Goal: Information Seeking & Learning: Check status

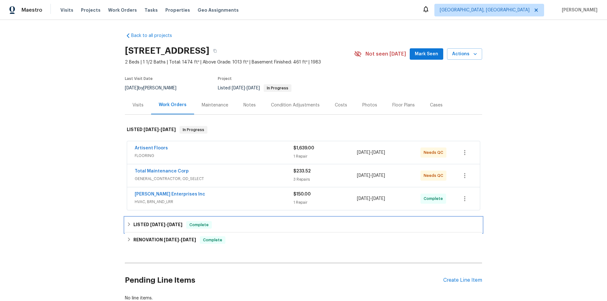
click at [129, 223] on icon at bounding box center [129, 224] width 4 height 4
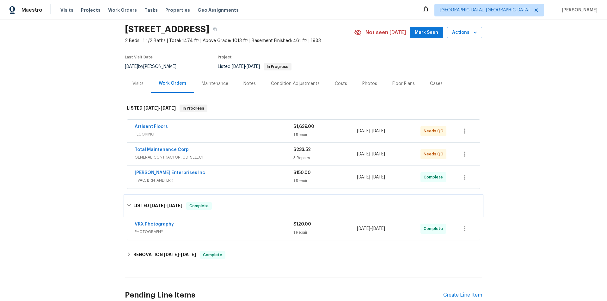
scroll to position [32, 0]
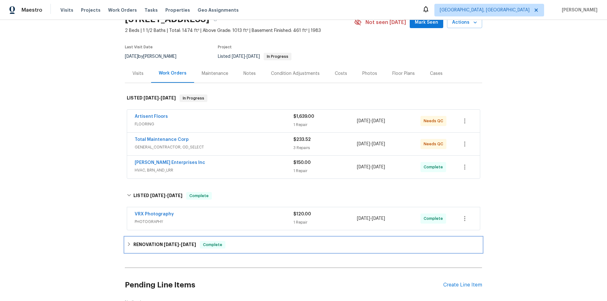
click at [133, 249] on div "RENOVATION 8/18/25 - 8/28/25 Complete" at bounding box center [303, 244] width 357 height 15
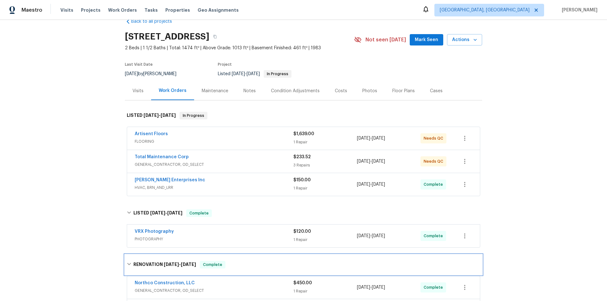
scroll to position [0, 0]
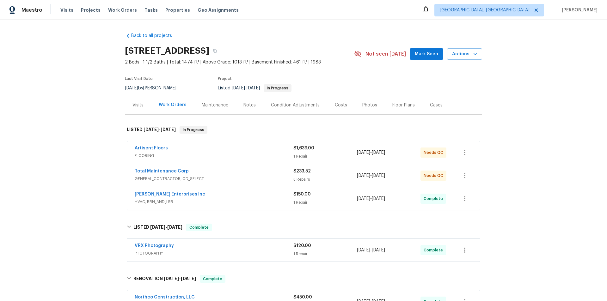
click at [86, 133] on div "Back to all projects 5167 148th St W, Apple Valley, MN 55124 2 Beds | 1 1/2 Bat…" at bounding box center [303, 160] width 607 height 281
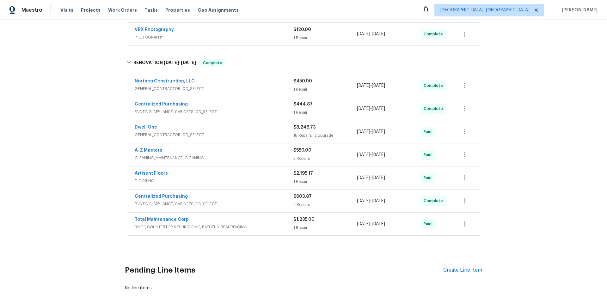
click at [80, 119] on div "Back to all projects 5167 148th St W, Apple Valley, MN 55124 2 Beds | 1 1/2 Bat…" at bounding box center [303, 160] width 607 height 281
click at [76, 164] on div "Back to all projects 5167 148th St W, Apple Valley, MN 55124 2 Beds | 1 1/2 Bat…" at bounding box center [303, 160] width 607 height 281
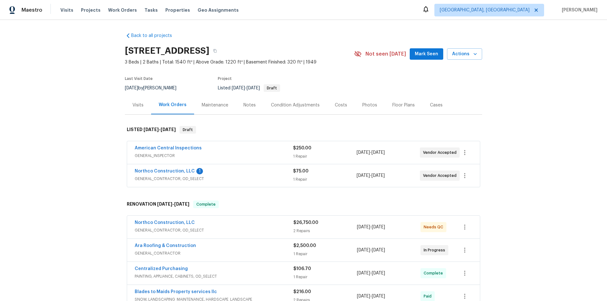
click at [53, 165] on div "Back to all projects 5749 27th Ave S, Minneapolis, MN 55417 3 Beds | 2 Baths | …" at bounding box center [303, 160] width 607 height 281
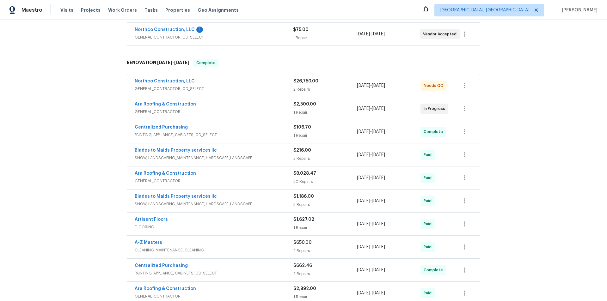
click at [125, 98] on div "Northco Construction, LLC GENERAL_CONTRACTOR, OD_SELECT $26,750.00 2 Repairs 6/…" at bounding box center [303, 190] width 357 height 234
click at [86, 105] on div "Back to all projects 5749 27th Ave S, Minneapolis, MN 55417 3 Beds | 2 Baths | …" at bounding box center [303, 160] width 607 height 281
click at [40, 150] on div "Back to all projects 5749 27th Ave S, Minneapolis, MN 55417 3 Beds | 2 Baths | …" at bounding box center [303, 160] width 607 height 281
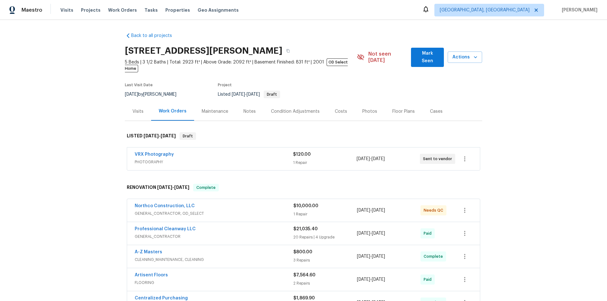
click at [86, 180] on div "Back to all projects 17837 Haralson Dr, Eden Prairie, MN 55347 5 Beds | 3 1/2 B…" at bounding box center [303, 160] width 607 height 281
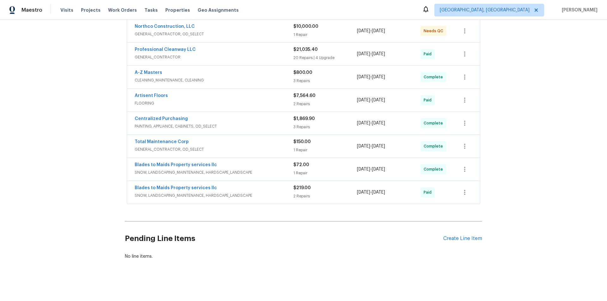
click at [98, 96] on div "Back to all projects 17837 Haralson Dr, Eden Prairie, MN 55347 5 Beds | 3 1/2 B…" at bounding box center [303, 160] width 607 height 281
click at [61, 141] on div "Back to all projects 17837 Haralson Dr, Eden Prairie, MN 55347 5 Beds | 3 1/2 B…" at bounding box center [303, 160] width 607 height 281
click at [82, 111] on div "Back to all projects 17837 Haralson Dr, Eden Prairie, MN 55347 5 Beds | 3 1/2 B…" at bounding box center [303, 160] width 607 height 281
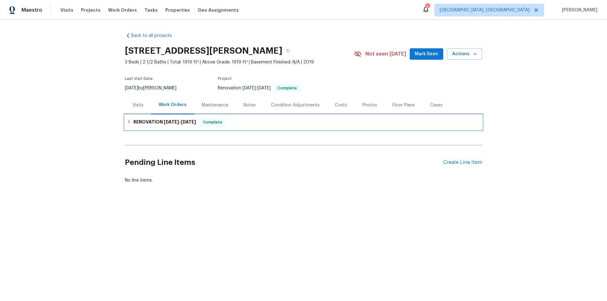
click at [145, 126] on div "RENOVATION 9/9/25 - 9/18/25 Complete" at bounding box center [303, 122] width 357 height 15
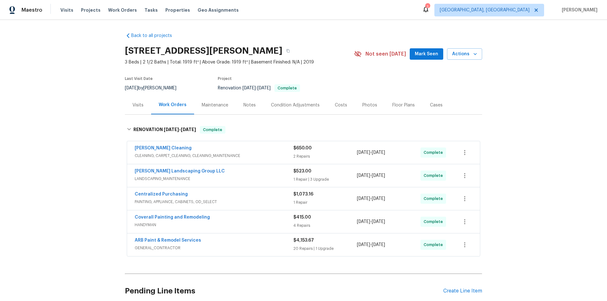
click at [83, 135] on div "Back to all projects 157 Gabriella Ct, Pleasant View, TN 37146 3 Beds | 2 1/2 B…" at bounding box center [303, 160] width 607 height 281
click at [70, 112] on div "Back to all projects 157 Gabriella Ct, Pleasant View, TN 37146 3 Beds | 2 1/2 B…" at bounding box center [303, 160] width 607 height 281
click at [75, 150] on div "Back to all projects 157 Gabriella Ct, Pleasant View, TN 37146 3 Beds | 2 1/2 B…" at bounding box center [303, 160] width 607 height 281
click at [80, 137] on div "Back to all projects 157 Gabriella Ct, Pleasant View, TN 37146 3 Beds | 2 1/2 B…" at bounding box center [303, 160] width 607 height 281
click at [80, 127] on div "Back to all projects 157 Gabriella Ct, Pleasant View, TN 37146 3 Beds | 2 1/2 B…" at bounding box center [303, 160] width 607 height 281
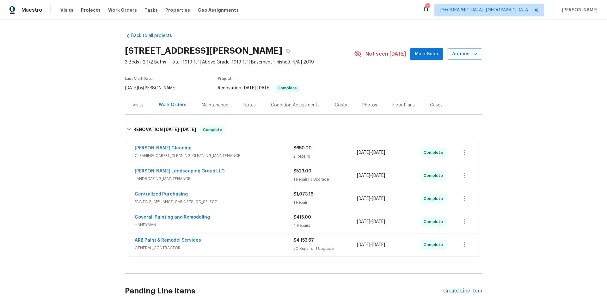
click at [58, 145] on div "Back to all projects 157 Gabriella Ct, Pleasant View, TN 37146 3 Beds | 2 1/2 B…" at bounding box center [303, 160] width 607 height 281
click at [72, 109] on div "Back to all projects 157 Gabriella Ct, Pleasant View, TN 37146 3 Beds | 2 1/2 B…" at bounding box center [303, 160] width 607 height 281
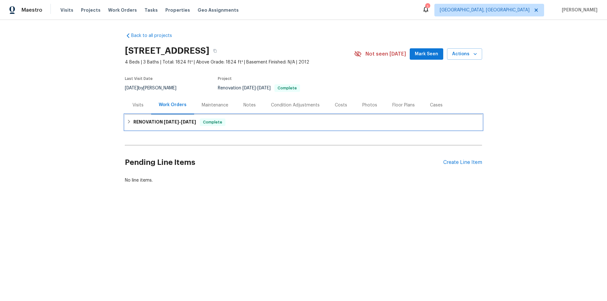
drag, startPoint x: 123, startPoint y: 124, endPoint x: 95, endPoint y: 127, distance: 29.0
click at [125, 123] on div "RENOVATION 9/11/25 - 9/22/25 Complete" at bounding box center [303, 122] width 357 height 15
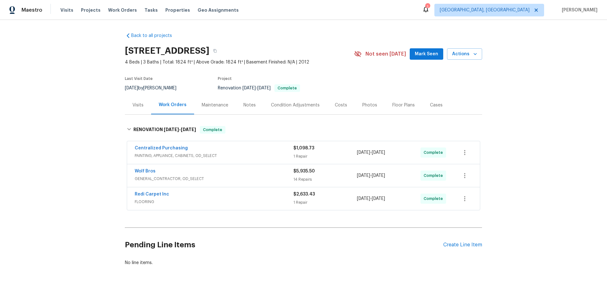
click at [94, 126] on div "Back to all projects 354 Saratoga Way, Windsor, CO 80550 4 Beds | 3 Baths | Tot…" at bounding box center [303, 160] width 607 height 281
click at [78, 142] on div "Back to all projects 354 Saratoga Way, Windsor, CO 80550 4 Beds | 3 Baths | Tot…" at bounding box center [303, 160] width 607 height 281
click at [54, 135] on div "Back to all projects 354 Saratoga Way, Windsor, CO 80550 4 Beds | 3 Baths | Tot…" at bounding box center [303, 160] width 607 height 281
click at [55, 155] on div "Back to all projects 354 Saratoga Way, Windsor, CO 80550 4 Beds | 3 Baths | Tot…" at bounding box center [303, 160] width 607 height 281
click at [65, 129] on div "Back to all projects 354 Saratoga Way, Windsor, CO 80550 4 Beds | 3 Baths | Tot…" at bounding box center [303, 160] width 607 height 281
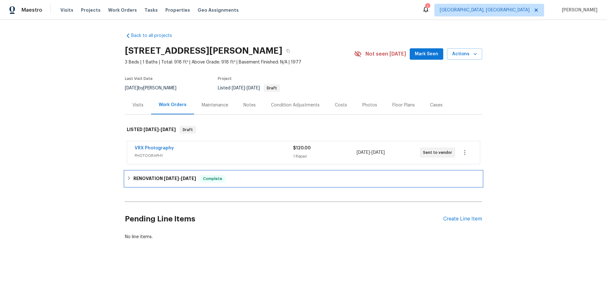
click at [147, 178] on h6 "RENOVATION [DATE] - [DATE]" at bounding box center [164, 179] width 63 height 8
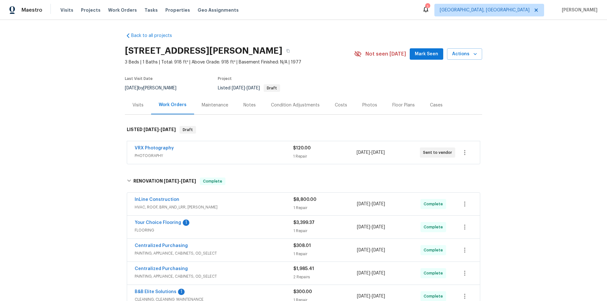
click at [88, 128] on div "Back to all projects [STREET_ADDRESS][PERSON_NAME] 3 Beds | 1 Baths | Total: 91…" at bounding box center [303, 160] width 607 height 281
click at [76, 107] on div "Back to all projects [STREET_ADDRESS][PERSON_NAME] 3 Beds | 1 Baths | Total: 91…" at bounding box center [303, 160] width 607 height 281
click at [90, 109] on div "Back to all projects [STREET_ADDRESS][PERSON_NAME] 3 Beds | 1 Baths | Total: 91…" at bounding box center [303, 160] width 607 height 281
click at [81, 136] on div "Back to all projects [STREET_ADDRESS][PERSON_NAME] 3 Beds | 1 Baths | Total: 91…" at bounding box center [303, 160] width 607 height 281
click at [82, 97] on div "Back to all projects [STREET_ADDRESS][PERSON_NAME] 3 Beds | 1 Baths | Total: 91…" at bounding box center [303, 160] width 607 height 281
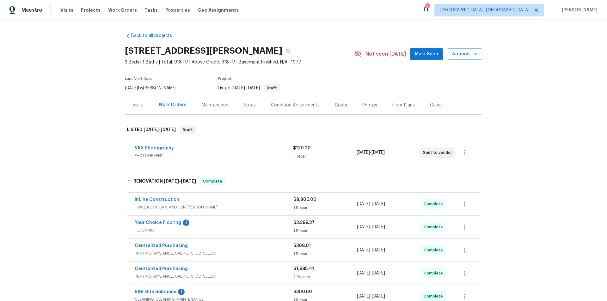
scroll to position [133, 0]
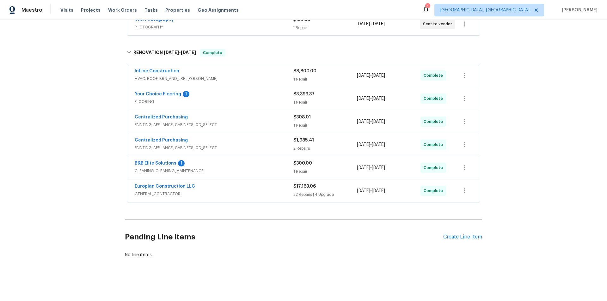
click at [66, 110] on div "Back to all projects [STREET_ADDRESS][PERSON_NAME] 3 Beds | 1 Baths | Total: 91…" at bounding box center [303, 160] width 607 height 281
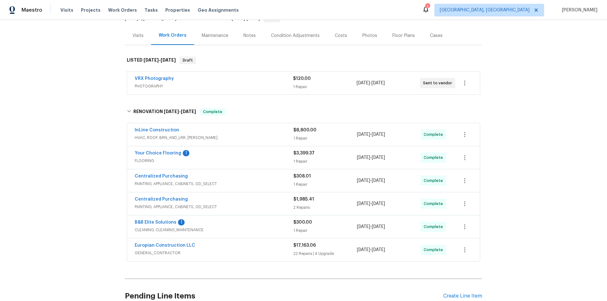
scroll to position [0, 0]
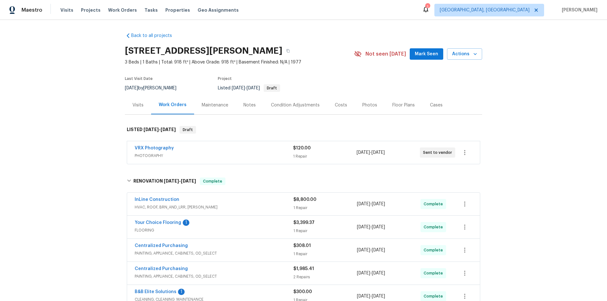
click at [85, 113] on div "Back to all projects [STREET_ADDRESS][PERSON_NAME] 3 Beds | 1 Baths | Total: 91…" at bounding box center [303, 160] width 607 height 281
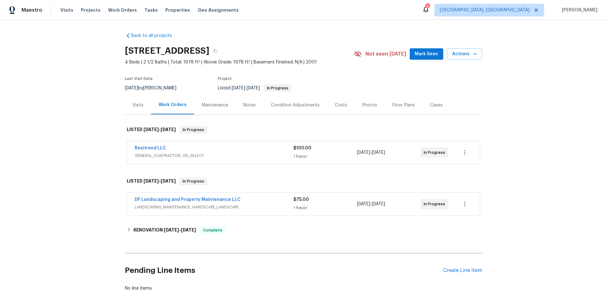
click at [141, 96] on div "Visits" at bounding box center [138, 105] width 26 height 19
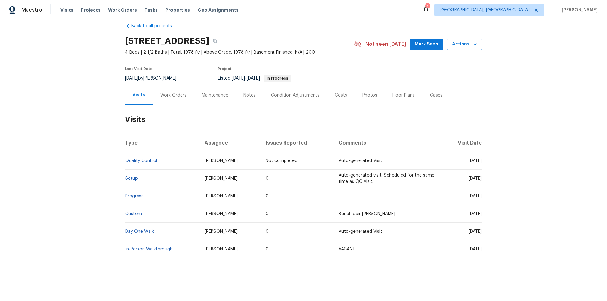
scroll to position [15, 0]
drag, startPoint x: 126, startPoint y: 169, endPoint x: 95, endPoint y: 175, distance: 31.4
click at [87, 172] on div "Back to all projects [STREET_ADDRESS] 4 Beds | 2 1/2 Baths | Total: 1978 ft² | …" at bounding box center [303, 160] width 607 height 281
drag, startPoint x: 172, startPoint y: 88, endPoint x: 182, endPoint y: 105, distance: 19.6
click at [172, 92] on div "Work Orders" at bounding box center [173, 95] width 26 height 6
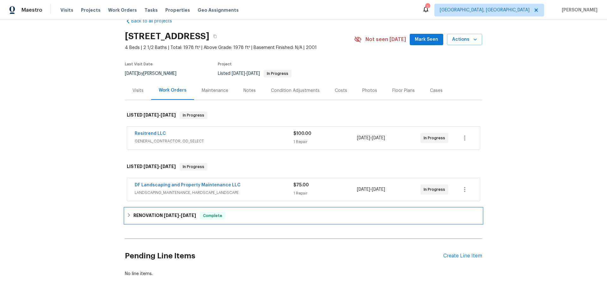
click at [145, 217] on h6 "RENOVATION [DATE] - [DATE]" at bounding box center [164, 216] width 63 height 8
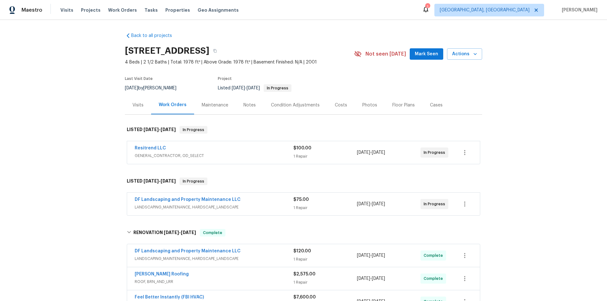
click at [83, 186] on div "Back to all projects [STREET_ADDRESS] 4 Beds | 2 1/2 Baths | Total: 1978 ft² | …" at bounding box center [303, 160] width 607 height 281
click at [80, 150] on div "Back to all projects 12406 W Rosewood Dr, El Mirage, AZ 85335 4 Beds | 2 1/2 Ba…" at bounding box center [303, 160] width 607 height 281
click at [61, 105] on div "Back to all projects 12406 W Rosewood Dr, El Mirage, AZ 85335 4 Beds | 2 1/2 Ba…" at bounding box center [303, 160] width 607 height 281
click at [58, 147] on div "Back to all projects 12406 W Rosewood Dr, El Mirage, AZ 85335 4 Beds | 2 1/2 Ba…" at bounding box center [303, 160] width 607 height 281
click at [59, 136] on div "Back to all projects 12406 W Rosewood Dr, El Mirage, AZ 85335 4 Beds | 2 1/2 Ba…" at bounding box center [303, 160] width 607 height 281
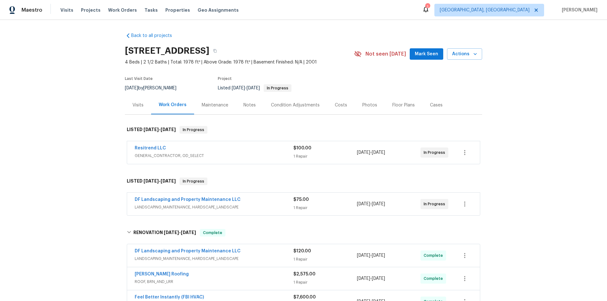
click at [79, 117] on div "Back to all projects 12406 W Rosewood Dr, El Mirage, AZ 85335 4 Beds | 2 1/2 Ba…" at bounding box center [303, 160] width 607 height 281
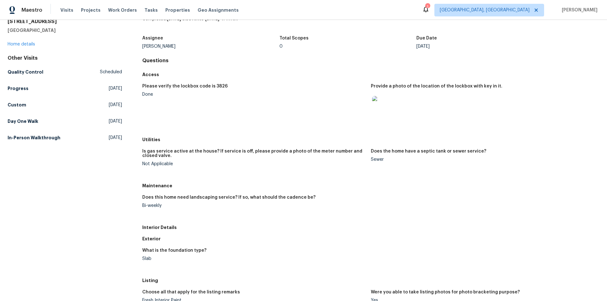
scroll to position [63, 0]
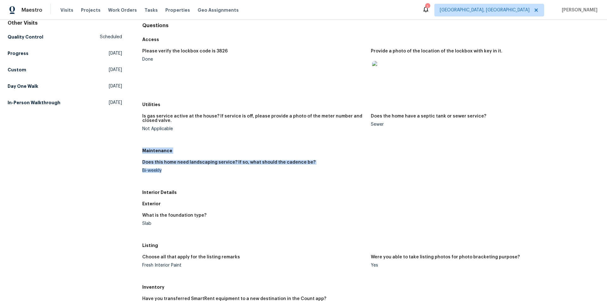
drag, startPoint x: 141, startPoint y: 150, endPoint x: 165, endPoint y: 177, distance: 36.5
click at [165, 177] on div "All visits 12406 W Rosewood Dr El Mirage, AZ 85335 Home details Other Visits Qu…" at bounding box center [304, 222] width 592 height 507
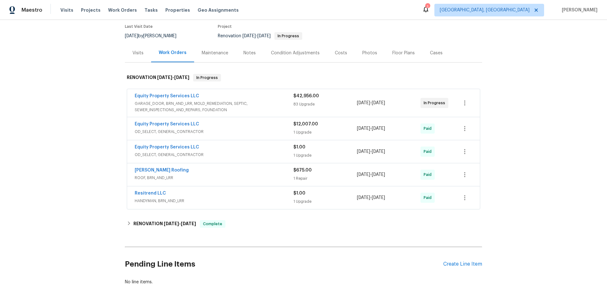
scroll to position [84, 0]
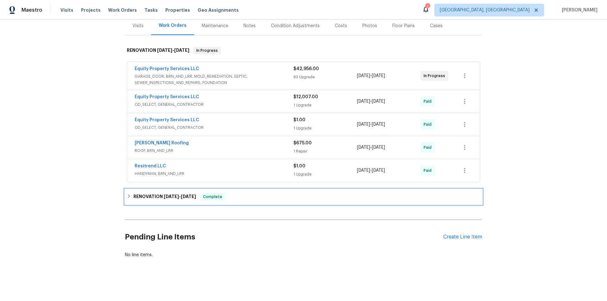
click at [129, 193] on div "RENOVATION [DATE] - [DATE] Complete" at bounding box center [303, 197] width 353 height 8
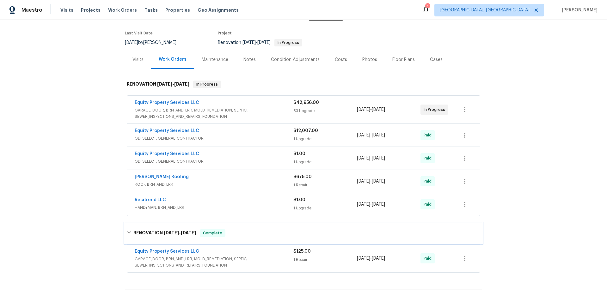
scroll to position [0, 0]
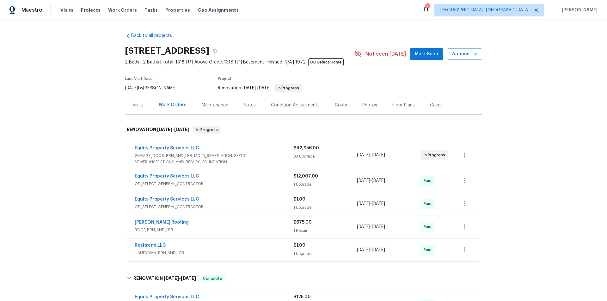
click at [95, 130] on div "Back to all projects 13433 N Emberwood Dr, Sun City, AZ 85351 2 Beds | 2 Baths …" at bounding box center [303, 160] width 607 height 281
click at [89, 118] on div "Back to all projects 13433 N Emberwood Dr, Sun City, AZ 85351 2 Beds | 2 Baths …" at bounding box center [303, 160] width 607 height 281
click at [72, 87] on div "Back to all projects 13433 N Emberwood Dr, Sun City, AZ 85351 2 Beds | 2 Baths …" at bounding box center [303, 160] width 607 height 281
click at [88, 106] on div "Back to all projects 13433 N Emberwood Dr, Sun City, AZ 85351 2 Beds | 2 Baths …" at bounding box center [303, 160] width 607 height 281
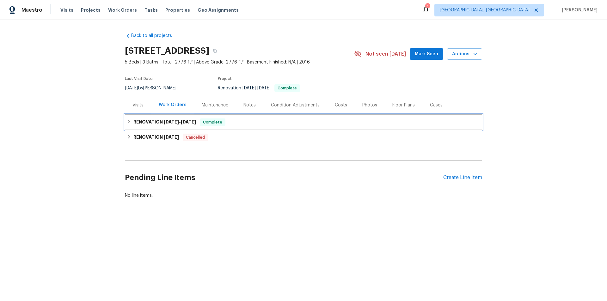
click at [127, 123] on icon at bounding box center [129, 121] width 4 height 4
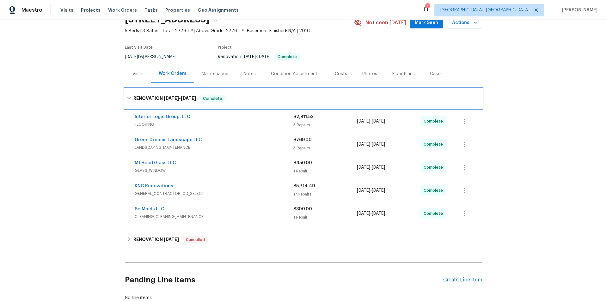
scroll to position [32, 0]
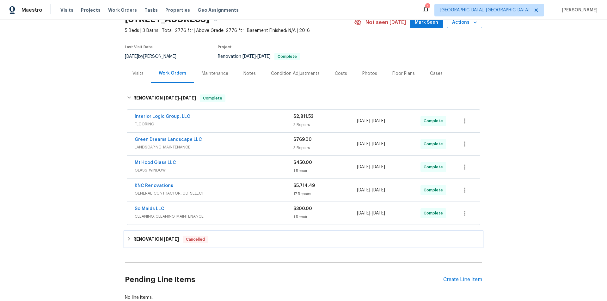
click at [127, 239] on icon at bounding box center [129, 239] width 4 height 4
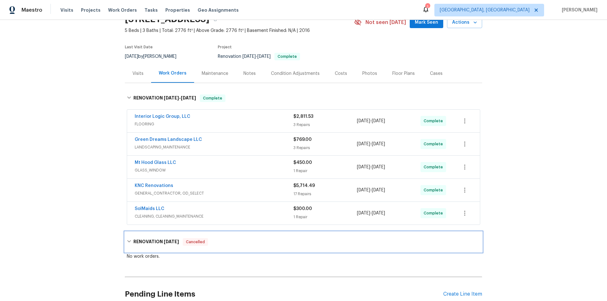
scroll to position [0, 0]
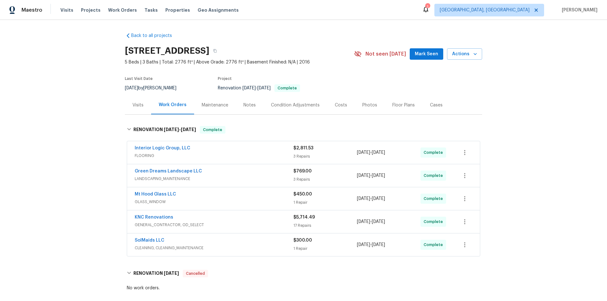
click at [100, 148] on div "Back to all projects [STREET_ADDRESS] 5 Beds | 3 Baths | Total: 2776 ft² | Abov…" at bounding box center [303, 160] width 607 height 281
click at [76, 103] on div "Back to all projects [STREET_ADDRESS] 5 Beds | 3 Baths | Total: 2776 ft² | Abov…" at bounding box center [303, 160] width 607 height 281
click at [67, 122] on div "Back to all projects [STREET_ADDRESS] 5 Beds | 3 Baths | Total: 2776 ft² | Abov…" at bounding box center [303, 160] width 607 height 281
click at [70, 127] on div "Back to all projects [STREET_ADDRESS] 5 Beds | 3 Baths | Total: 2776 ft² | Abov…" at bounding box center [303, 160] width 607 height 281
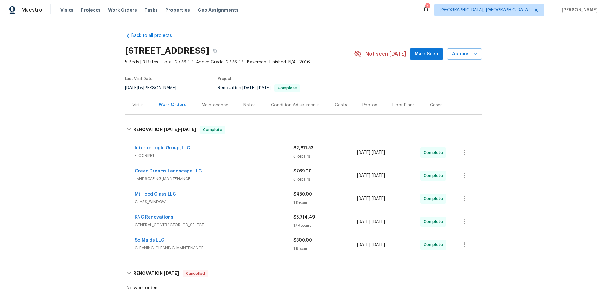
click at [93, 114] on div "Back to all projects [STREET_ADDRESS] 5 Beds | 3 Baths | Total: 2776 ft² | Abov…" at bounding box center [303, 160] width 607 height 281
click at [70, 101] on div "Back to all projects [STREET_ADDRESS] 5 Beds | 3 Baths | Total: 2776 ft² | Abov…" at bounding box center [303, 160] width 607 height 281
click at [65, 143] on div "Back to all projects 7074 NW 168th Ave, Portland, OR 97229 5 Beds | 3 Baths | T…" at bounding box center [303, 160] width 607 height 281
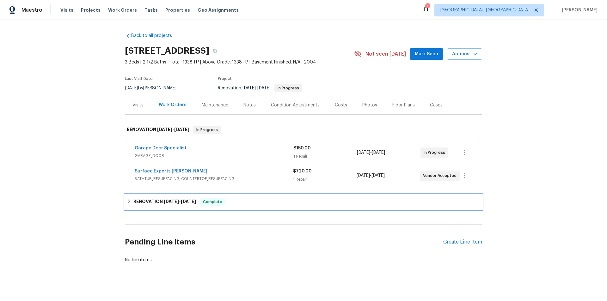
click at [142, 198] on div "RENOVATION 9/9/25 - 9/24/25 Complete" at bounding box center [303, 201] width 357 height 15
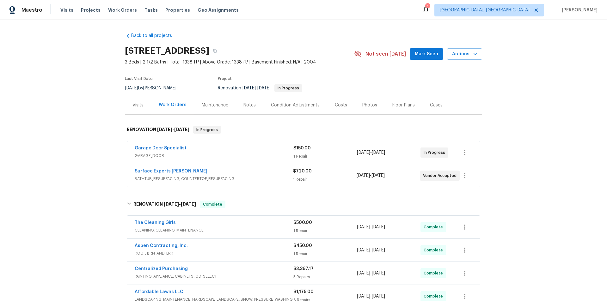
click at [85, 135] on div "Back to all projects 4203 Grandover Dr, Raleigh, NC 27610 3 Beds | 2 1/2 Baths …" at bounding box center [303, 160] width 607 height 281
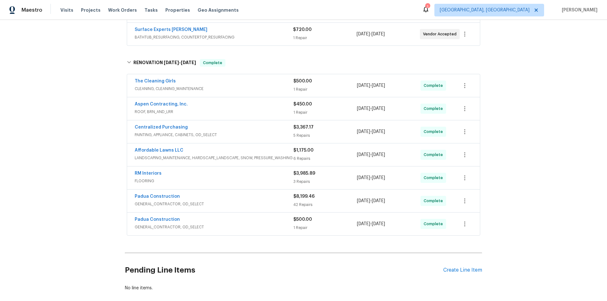
click at [107, 87] on div "Back to all projects 4203 Grandover Dr, Raleigh, NC 27610 3 Beds | 2 1/2 Baths …" at bounding box center [303, 160] width 607 height 281
click at [61, 79] on div "Back to all projects 4203 Grandover Dr, Raleigh, NC 27610 3 Beds | 2 1/2 Baths …" at bounding box center [303, 160] width 607 height 281
click at [51, 109] on div "Back to all projects 4203 Grandover Dr, Raleigh, NC 27610 3 Beds | 2 1/2 Baths …" at bounding box center [303, 160] width 607 height 281
click at [61, 88] on div "Back to all projects 4203 Grandover Dr, Raleigh, NC 27610 3 Beds | 2 1/2 Baths …" at bounding box center [303, 160] width 607 height 281
click at [68, 104] on div "Back to all projects 4203 Grandover Dr, Raleigh, NC 27610 3 Beds | 2 1/2 Baths …" at bounding box center [303, 160] width 607 height 281
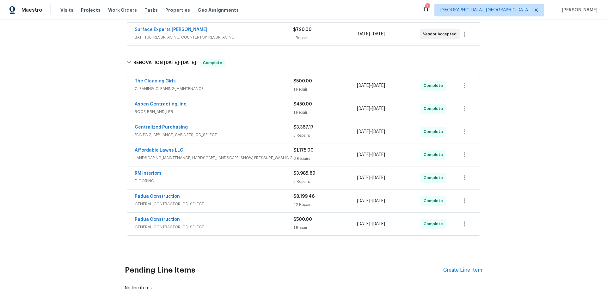
click at [77, 132] on div "Back to all projects 4203 Grandover Dr, Raleigh, NC 27610 3 Beds | 2 1/2 Baths …" at bounding box center [303, 160] width 607 height 281
click at [83, 131] on div "Back to all projects 4203 Grandover Dr, Raleigh, NC 27610 3 Beds | 2 1/2 Baths …" at bounding box center [303, 160] width 607 height 281
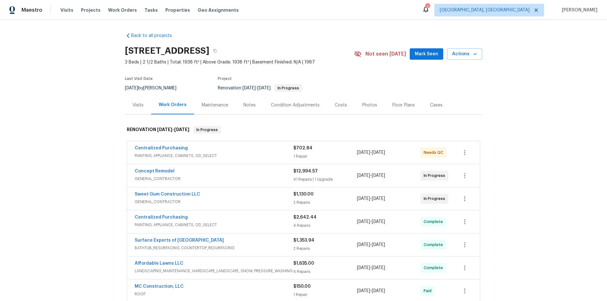
click at [81, 121] on div "Back to all projects [STREET_ADDRESS] 3 Beds | 2 1/2 Baths | Total: 1938 ft² | …" at bounding box center [303, 160] width 607 height 281
click at [90, 142] on div "Back to all projects [STREET_ADDRESS] 3 Beds | 2 1/2 Baths | Total: 1938 ft² | …" at bounding box center [303, 160] width 607 height 281
click at [61, 98] on div "Back to all projects [STREET_ADDRESS] 3 Beds | 2 1/2 Baths | Total: 1938 ft² | …" at bounding box center [303, 160] width 607 height 281
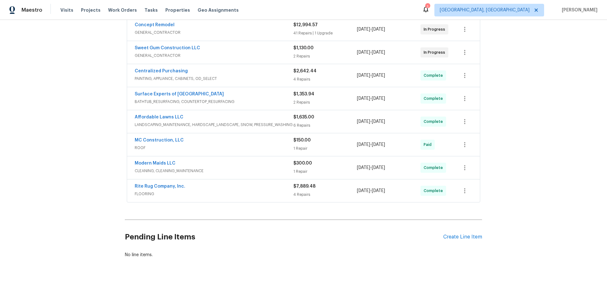
click at [71, 139] on div "Back to all projects [STREET_ADDRESS] 3 Beds | 2 1/2 Baths | Total: 1938 ft² | …" at bounding box center [303, 160] width 607 height 281
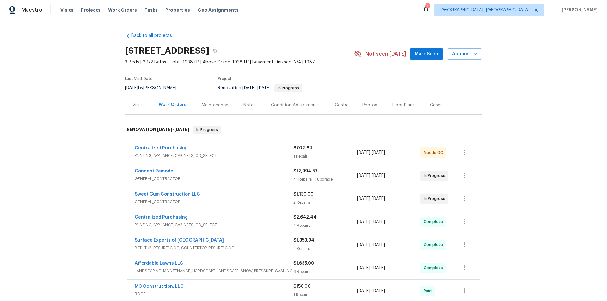
click at [56, 125] on div "Back to all projects [STREET_ADDRESS] 3 Beds | 2 1/2 Baths | Total: 1938 ft² | …" at bounding box center [303, 160] width 607 height 281
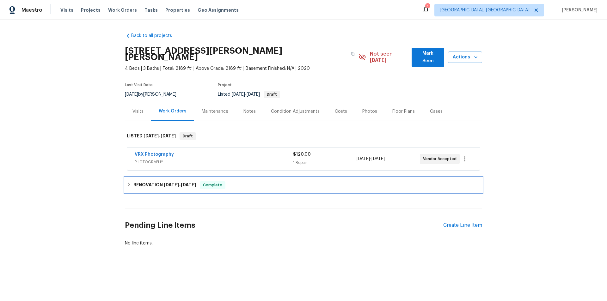
click at [154, 186] on div "RENOVATION [DATE] - [DATE] Complete" at bounding box center [303, 185] width 357 height 15
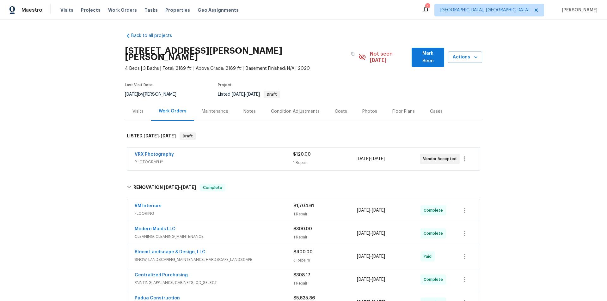
click at [86, 134] on div "Back to all projects [STREET_ADDRESS][PERSON_NAME] 4 Beds | 3 Baths | Total: 21…" at bounding box center [303, 160] width 607 height 281
click at [84, 85] on div "Back to all projects [STREET_ADDRESS][PERSON_NAME] 4 Beds | 3 Baths | Total: 21…" at bounding box center [303, 160] width 607 height 281
click at [120, 154] on div "Back to all projects [STREET_ADDRESS][PERSON_NAME] 4 Beds | 3 Baths | Total: 21…" at bounding box center [303, 160] width 607 height 281
click at [95, 93] on div "Back to all projects [STREET_ADDRESS][PERSON_NAME] 4 Beds | 3 Baths | Total: 21…" at bounding box center [303, 160] width 607 height 281
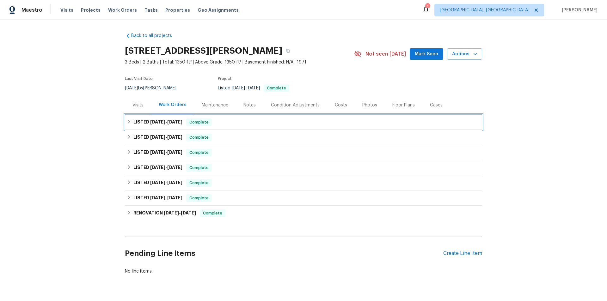
click at [159, 123] on span "[DATE]" at bounding box center [157, 122] width 15 height 4
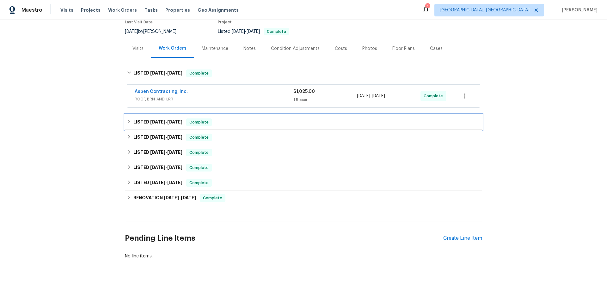
drag, startPoint x: 144, startPoint y: 125, endPoint x: 96, endPoint y: 133, distance: 48.7
click at [142, 125] on h6 "LISTED 8/26/25 - 9/5/25" at bounding box center [157, 123] width 49 height 8
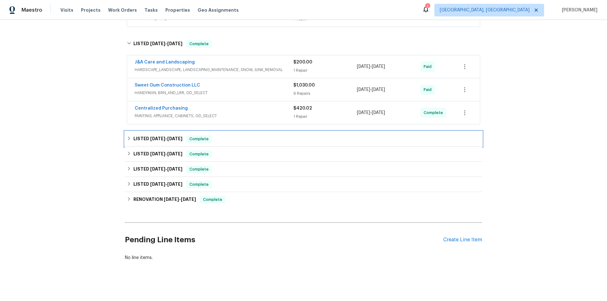
drag, startPoint x: 136, startPoint y: 136, endPoint x: 123, endPoint y: 146, distance: 16.4
click at [135, 136] on h6 "LISTED 7/17/25 - 7/28/25" at bounding box center [157, 139] width 49 height 8
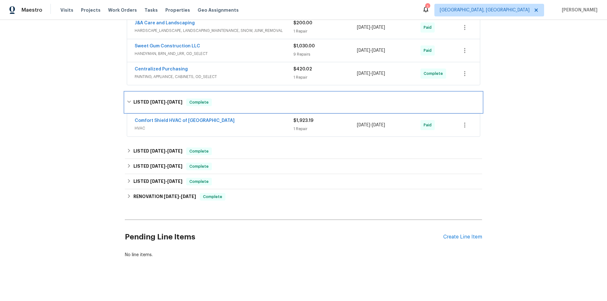
scroll to position [181, 0]
click at [133, 152] on div "LISTED 4/21/25 - 4/21/25 Complete" at bounding box center [303, 151] width 357 height 15
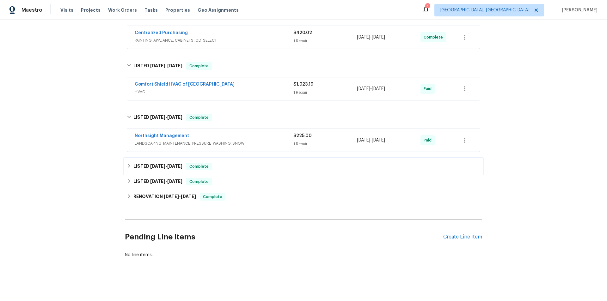
drag, startPoint x: 141, startPoint y: 163, endPoint x: 94, endPoint y: 163, distance: 46.8
click at [140, 163] on h6 "LISTED 2/13/25 - 2/17/25" at bounding box center [157, 167] width 49 height 8
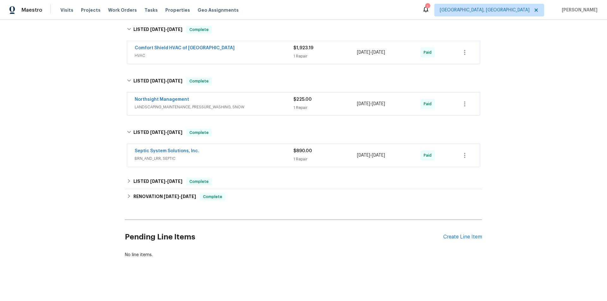
drag, startPoint x: 118, startPoint y: 176, endPoint x: 121, endPoint y: 180, distance: 4.5
click at [119, 176] on div "Back to all projects 6423 Whitt Rd, Durham, NC 27712 3 Beds | 2 Baths | Total: …" at bounding box center [303, 160] width 607 height 281
click at [127, 181] on div "LISTED 2/5/25 - 2/6/25 Complete" at bounding box center [303, 182] width 353 height 8
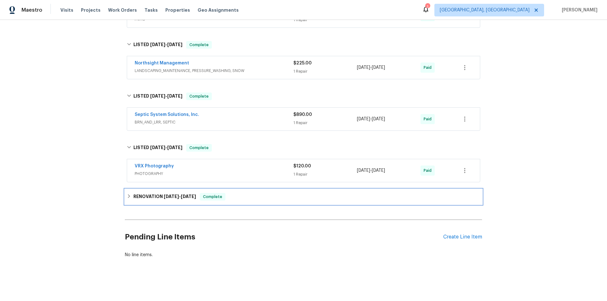
click at [133, 195] on h6 "RENOVATION 1/22/25 - 2/8/25" at bounding box center [164, 197] width 63 height 8
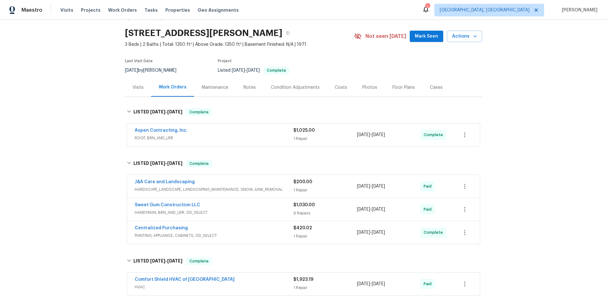
scroll to position [0, 0]
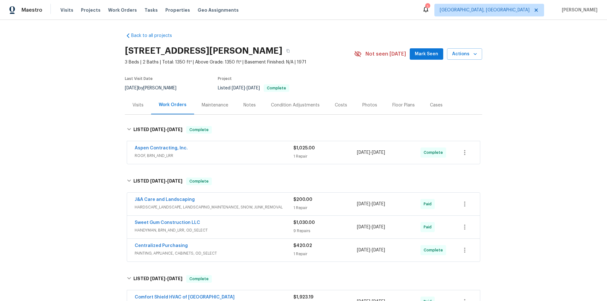
click at [103, 173] on div "Back to all projects 6423 Whitt Rd, Durham, NC 27712 3 Beds | 2 Baths | Total: …" at bounding box center [303, 160] width 607 height 281
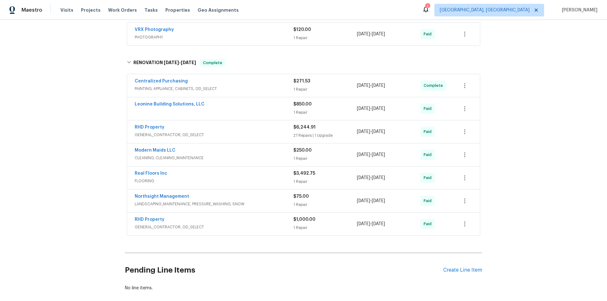
click at [60, 156] on div "Back to all projects 6423 Whitt Rd, Durham, NC 27712 3 Beds | 2 Baths | Total: …" at bounding box center [303, 160] width 607 height 281
click at [87, 120] on div "Back to all projects 6423 Whitt Rd, Durham, NC 27712 3 Beds | 2 Baths | Total: …" at bounding box center [303, 160] width 607 height 281
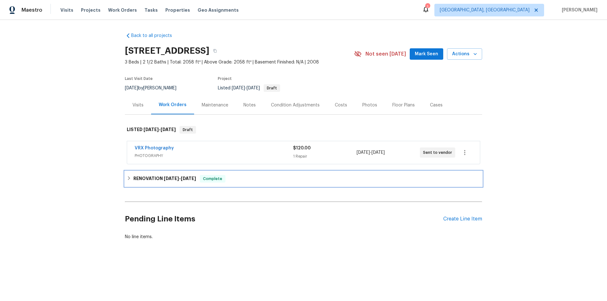
drag, startPoint x: 144, startPoint y: 182, endPoint x: 141, endPoint y: 179, distance: 4.9
click at [145, 182] on h6 "RENOVATION [DATE] - [DATE]" at bounding box center [164, 179] width 63 height 8
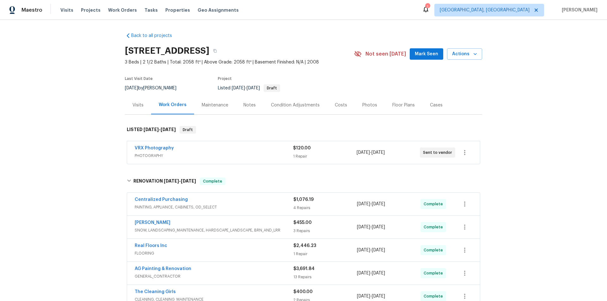
click at [79, 132] on div "Back to all projects [STREET_ADDRESS] 3 Beds | 2 1/2 Baths | Total: 2058 ft² | …" at bounding box center [303, 160] width 607 height 281
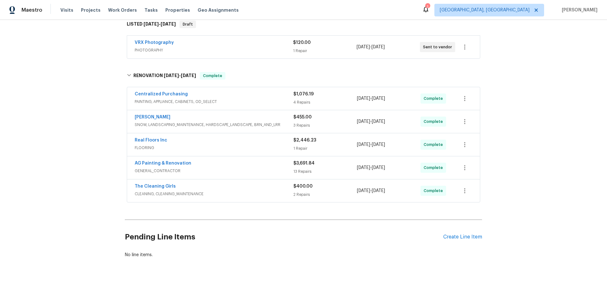
click at [68, 139] on div "Back to all projects [STREET_ADDRESS] 3 Beds | 2 1/2 Baths | Total: 2058 ft² | …" at bounding box center [303, 160] width 607 height 281
click at [54, 122] on div "Back to all projects [STREET_ADDRESS] 3 Beds | 2 1/2 Baths | Total: 2058 ft² | …" at bounding box center [303, 160] width 607 height 281
click at [87, 76] on div "Back to all projects [STREET_ADDRESS] 3 Beds | 2 1/2 Baths | Total: 2058 ft² | …" at bounding box center [303, 160] width 607 height 281
click at [96, 77] on div "Back to all projects 177 Longbay St, Garner, NC 27529 3 Beds | 2 1/2 Baths | To…" at bounding box center [303, 160] width 607 height 281
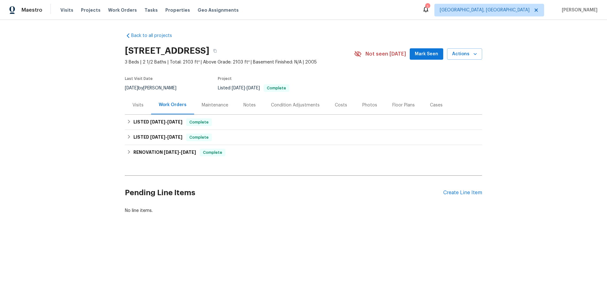
click at [135, 105] on div "Visits" at bounding box center [137, 105] width 11 height 6
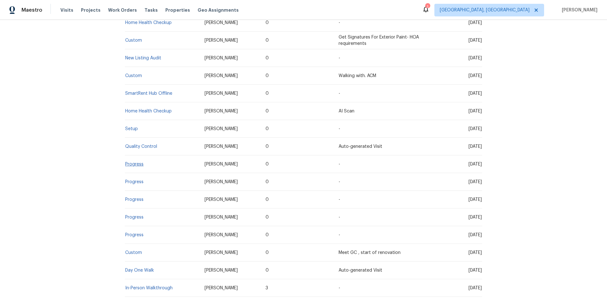
scroll to position [190, 0]
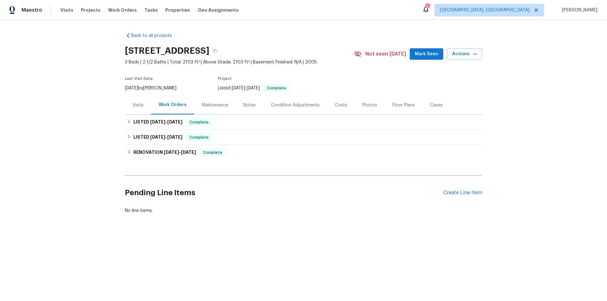
click at [133, 115] on div "LISTED 9/10/25 - 9/15/25 Complete C&J Construction GENERAL_CONTRACTOR, OD_SELEC…" at bounding box center [303, 122] width 357 height 15
click at [127, 108] on div "Visits" at bounding box center [138, 105] width 26 height 19
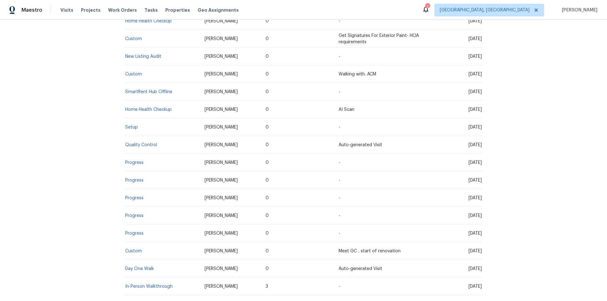
scroll to position [190, 0]
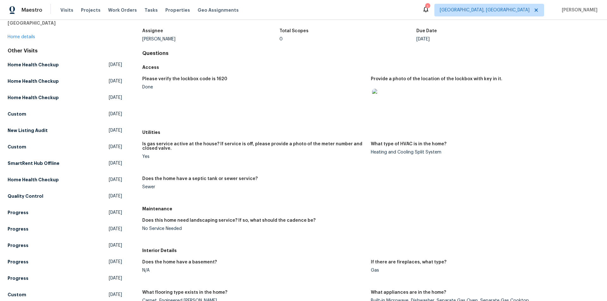
scroll to position [95, 0]
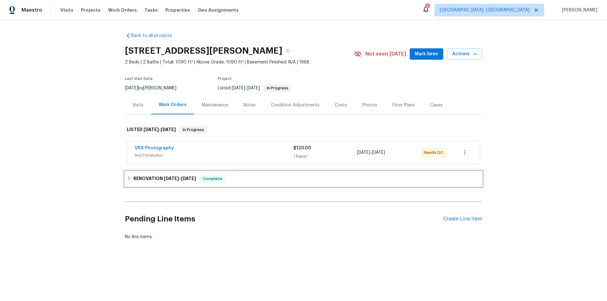
click at [138, 181] on h6 "RENOVATION [DATE] - [DATE]" at bounding box center [164, 179] width 63 height 8
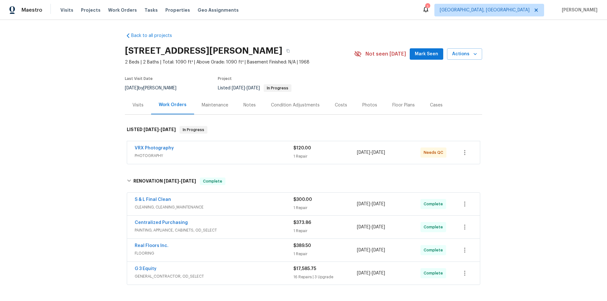
click at [82, 137] on div "Back to all projects [STREET_ADDRESS][PERSON_NAME] 2 Beds | 2 Baths | Total: 10…" at bounding box center [303, 160] width 607 height 281
click at [72, 112] on div "Back to all projects [STREET_ADDRESS][PERSON_NAME] 2 Beds | 2 Baths | Total: 10…" at bounding box center [303, 160] width 607 height 281
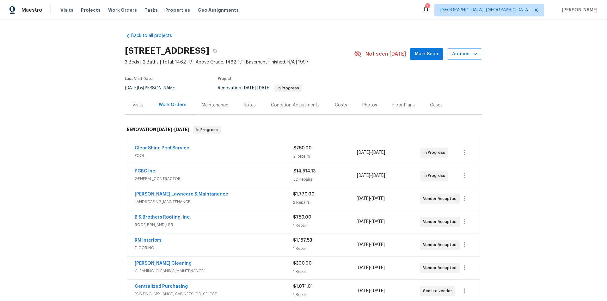
click at [43, 119] on div "Back to all projects [STREET_ADDRESS] 3 Beds | 2 Baths | Total: 1462 ft² | Abov…" at bounding box center [303, 160] width 607 height 281
click at [94, 82] on div "Back to all projects [STREET_ADDRESS] 3 Beds | 2 Baths | Total: 1462 ft² | Abov…" at bounding box center [303, 160] width 607 height 281
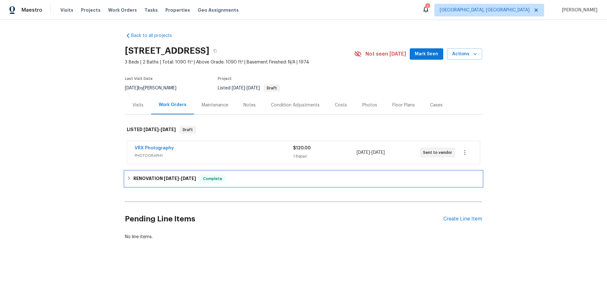
click at [133, 176] on h6 "RENOVATION 8/22/25 - 9/17/25" at bounding box center [164, 179] width 63 height 8
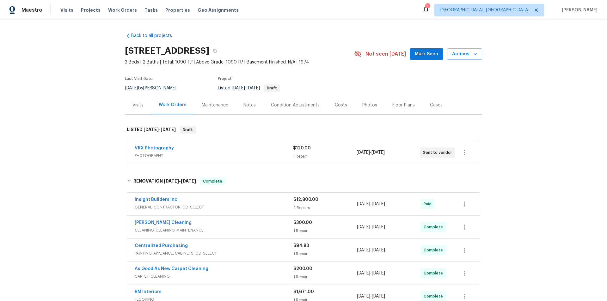
click at [90, 143] on div "Back to all projects 509 Brookwood Rd, Roseville, CA 95678 3 Beds | 2 Baths | T…" at bounding box center [303, 160] width 607 height 281
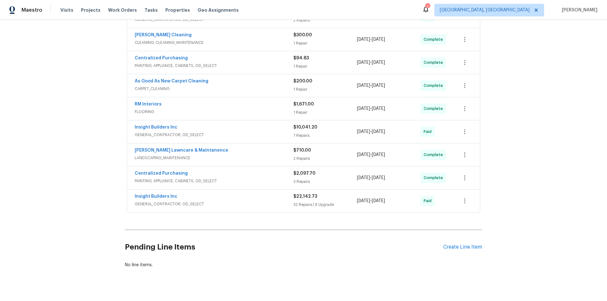
click at [61, 88] on div "Back to all projects 509 Brookwood Rd, Roseville, CA 95678 3 Beds | 2 Baths | T…" at bounding box center [303, 160] width 607 height 281
click at [81, 110] on div "Back to all projects 509 Brookwood Rd, Roseville, CA 95678 3 Beds | 2 Baths | T…" at bounding box center [303, 160] width 607 height 281
click at [68, 105] on div "Back to all projects 509 Brookwood Rd, Roseville, CA 95678 3 Beds | 2 Baths | T…" at bounding box center [303, 160] width 607 height 281
click at [99, 59] on div "Back to all projects 509 Brookwood Rd, Roseville, CA 95678 3 Beds | 2 Baths | T…" at bounding box center [303, 160] width 607 height 281
click at [68, 119] on div "Back to all projects 509 Brookwood Rd, Roseville, CA 95678 3 Beds | 2 Baths | T…" at bounding box center [303, 160] width 607 height 281
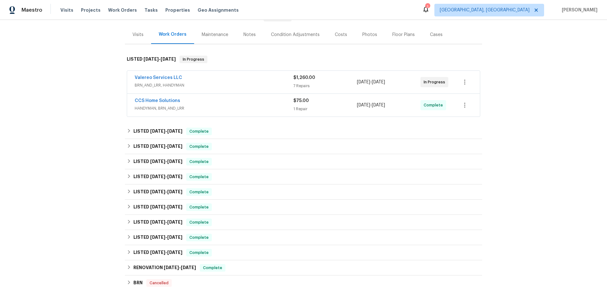
scroll to position [95, 0]
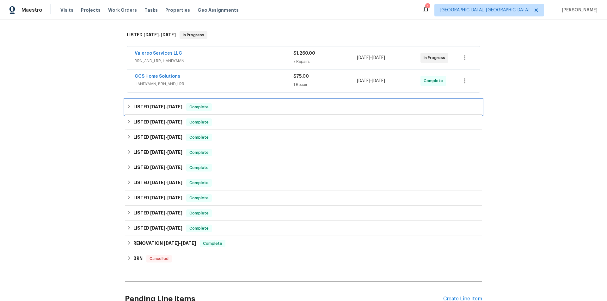
click at [131, 112] on div "LISTED [DATE] - [DATE] Complete" at bounding box center [303, 107] width 357 height 15
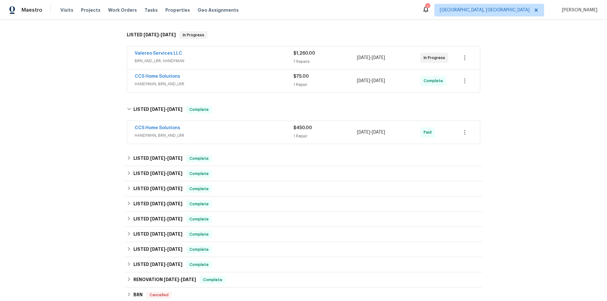
drag, startPoint x: 177, startPoint y: 45, endPoint x: 177, endPoint y: 67, distance: 21.8
click at [177, 48] on div "Valereo Services LLC BRN_AND_LRR, HANDYMAN $1,260.00 7 Repairs [DATE] - [DATE] …" at bounding box center [303, 69] width 357 height 49
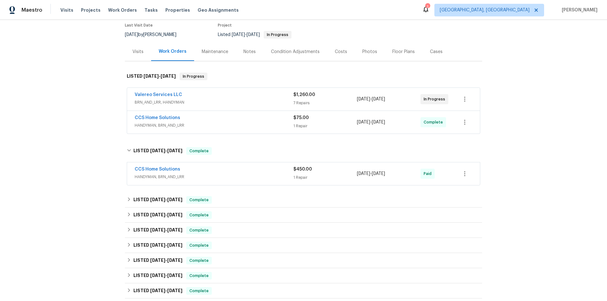
scroll to position [0, 0]
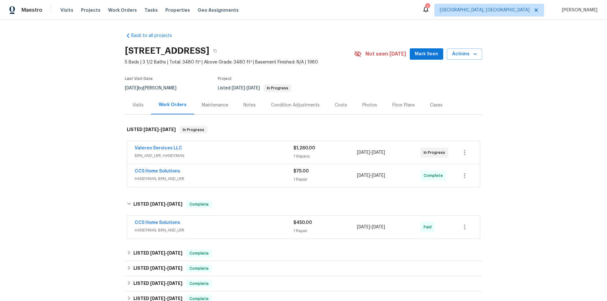
click at [206, 109] on div "Maintenance" at bounding box center [215, 105] width 42 height 19
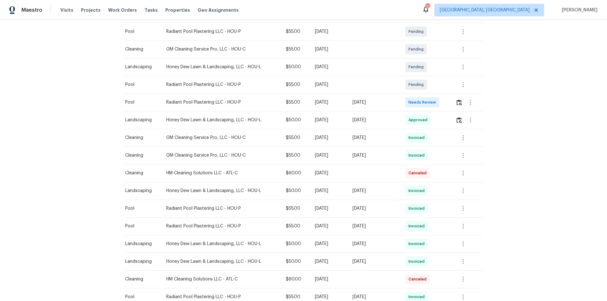
scroll to position [190, 0]
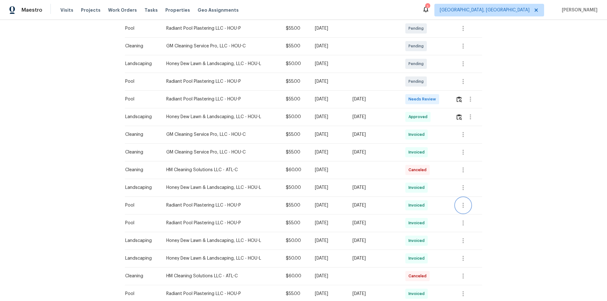
click at [463, 210] on button "button" at bounding box center [463, 205] width 15 height 15
click at [468, 220] on li "View details" at bounding box center [477, 216] width 44 height 10
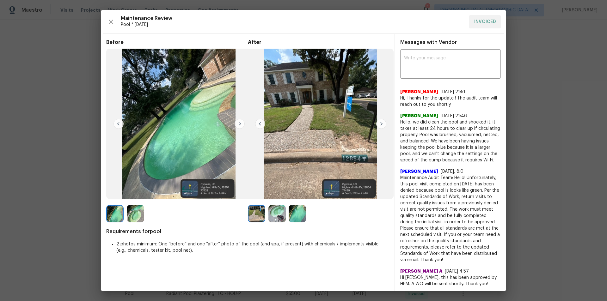
click at [280, 211] on img at bounding box center [276, 213] width 17 height 17
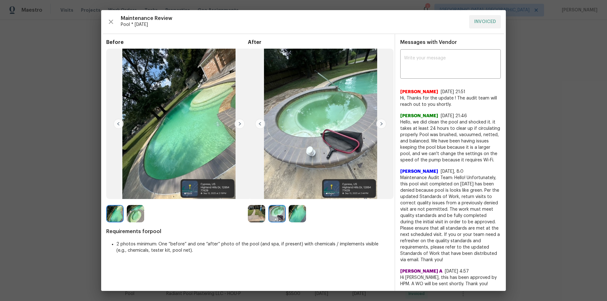
click at [306, 213] on div at bounding box center [299, 213] width 21 height 17
click at [302, 217] on img at bounding box center [297, 213] width 17 height 17
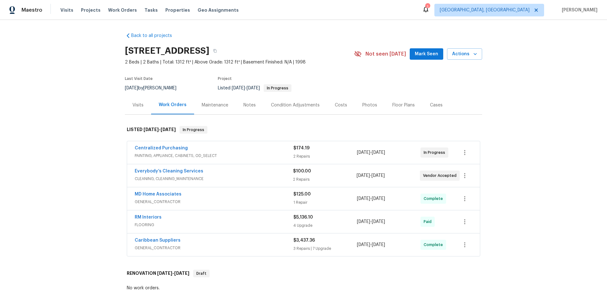
click at [212, 104] on div "Maintenance" at bounding box center [215, 105] width 27 height 6
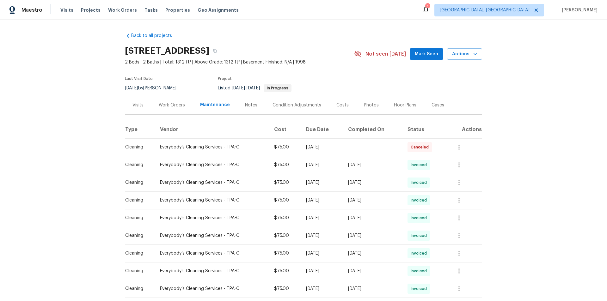
click at [183, 104] on div "Work Orders" at bounding box center [171, 105] width 41 height 19
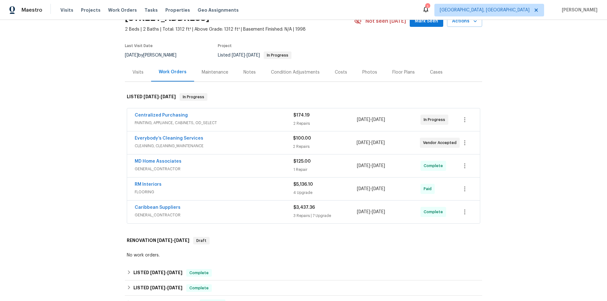
scroll to position [126, 0]
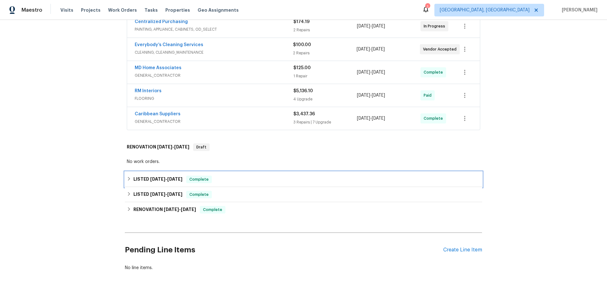
click at [164, 179] on span "8/6/25 - 8/14/25" at bounding box center [166, 179] width 32 height 4
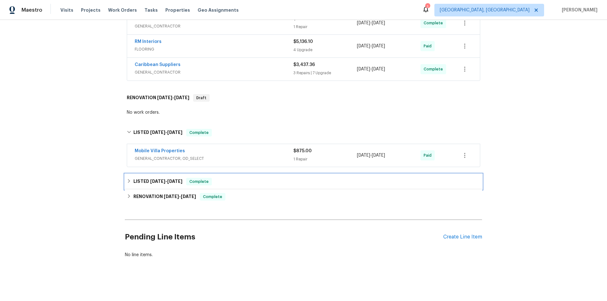
click at [164, 179] on span "12/19/24" at bounding box center [157, 181] width 15 height 4
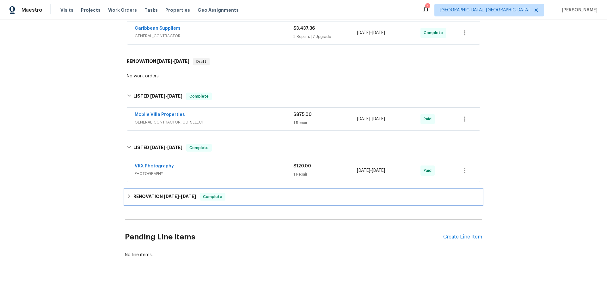
click at [160, 189] on div "RENOVATION 12/16/24 - 12/18/24 Complete" at bounding box center [303, 196] width 357 height 15
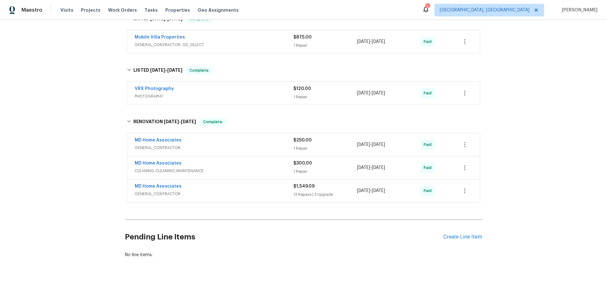
scroll to position [13, 0]
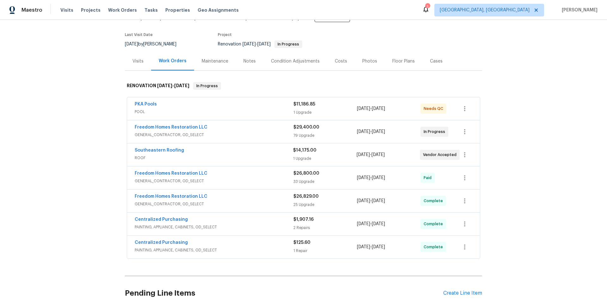
scroll to position [42, 0]
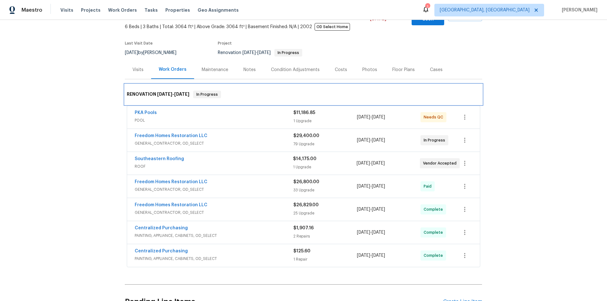
click at [466, 84] on div "RENOVATION 7/31/25 - 11/13/25 In Progress" at bounding box center [303, 94] width 357 height 20
drag, startPoint x: 481, startPoint y: 73, endPoint x: 488, endPoint y: 72, distance: 7.4
click at [483, 73] on div "Back to all projects 19331 Sandy Springs Cir, Lutz, FL 33558 6 Beds | 3 Baths |…" at bounding box center [303, 160] width 607 height 281
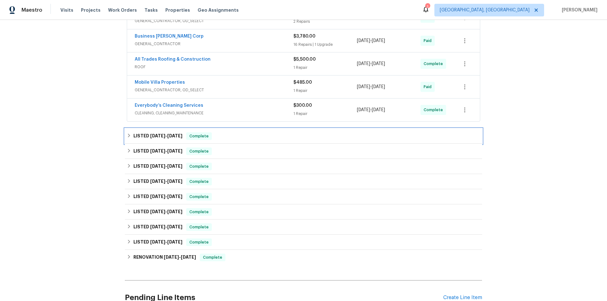
click at [176, 139] on h6 "LISTED 8/18/25 - 8/22/25" at bounding box center [157, 136] width 49 height 8
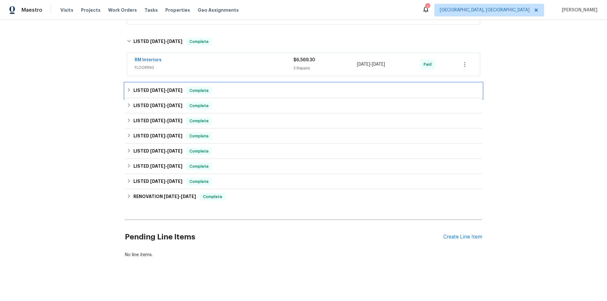
click at [165, 87] on h6 "LISTED 8/18/25 - 9/9/25" at bounding box center [157, 91] width 49 height 8
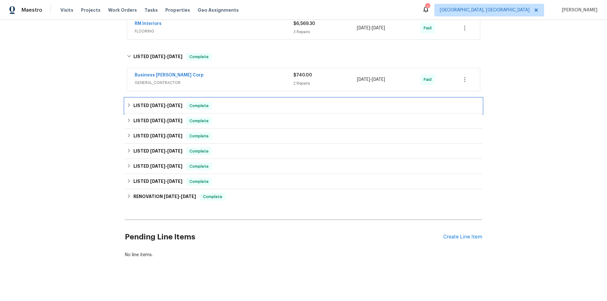
click at [168, 103] on span "6/30/25" at bounding box center [174, 105] width 15 height 4
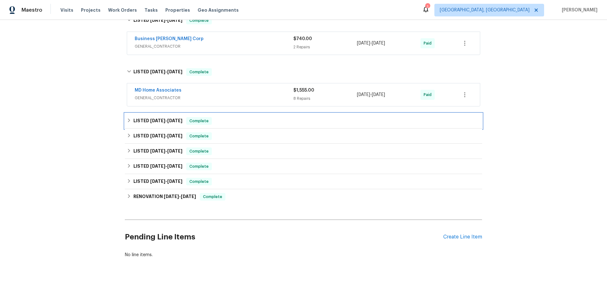
click at [165, 119] on span "6/24/25 - 7/4/25" at bounding box center [166, 121] width 32 height 4
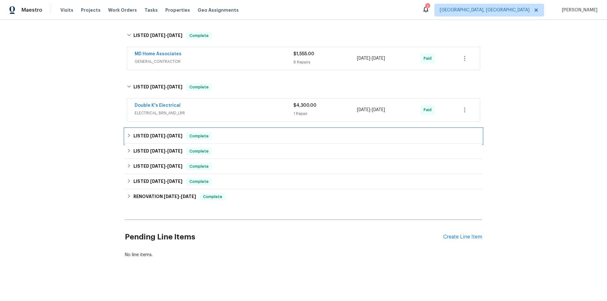
click at [162, 132] on h6 "LISTED 5/30/25 - 6/3/25" at bounding box center [157, 136] width 49 height 8
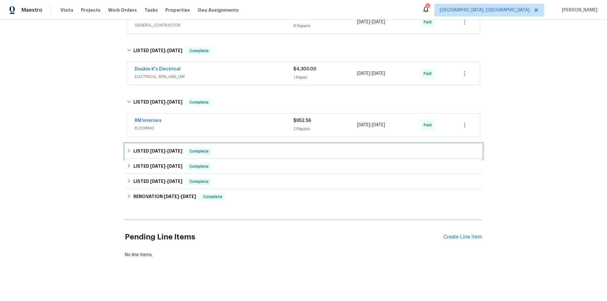
click at [161, 148] on h6 "LISTED 4/24/25 - 4/24/25" at bounding box center [157, 152] width 49 height 8
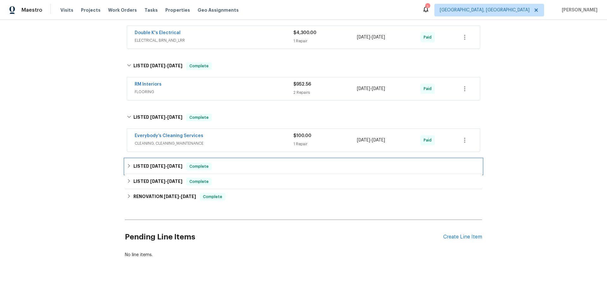
click at [161, 164] on span "1/23/25" at bounding box center [157, 166] width 15 height 4
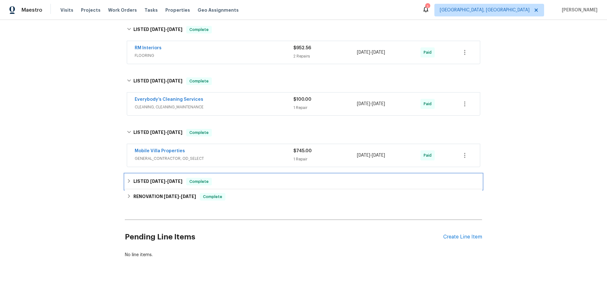
click at [156, 179] on h6 "LISTED 11/5/24 - 11/7/24" at bounding box center [157, 182] width 49 height 8
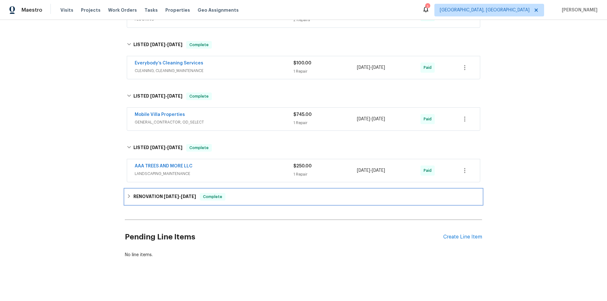
click at [154, 193] on h6 "RENOVATION 10/2/24 - 10/21/24" at bounding box center [164, 197] width 63 height 8
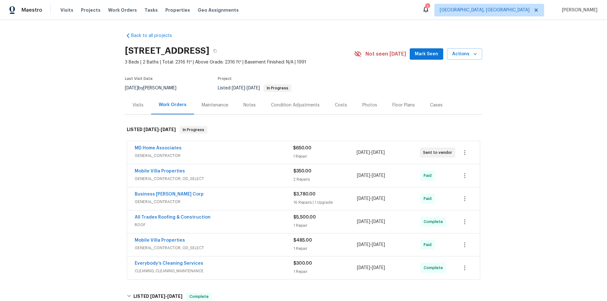
click at [482, 92] on div "Back to all projects 7526 Fairlinks Ct, Sarasota, FL 34243 3 Beds | 2 Baths | T…" at bounding box center [303, 160] width 607 height 281
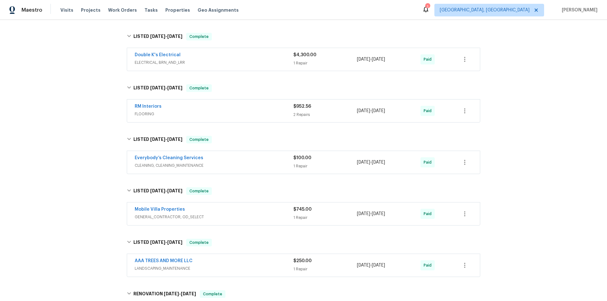
scroll to position [106, 0]
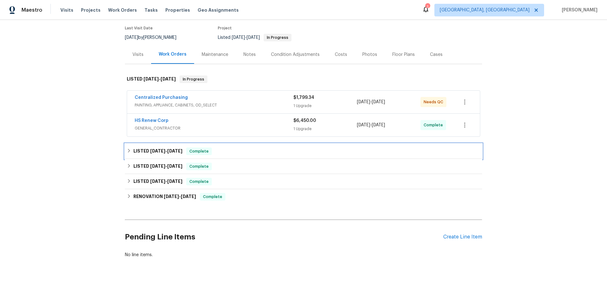
click at [174, 153] on div "LISTED 3/26/25 - 8/8/25 Complete" at bounding box center [303, 151] width 357 height 15
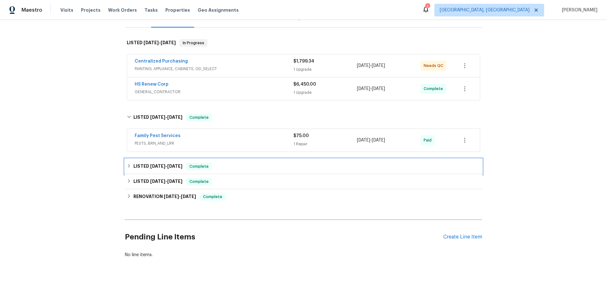
click at [168, 168] on div "LISTED 9/11/24 - 9/13/24 Complete" at bounding box center [303, 166] width 357 height 15
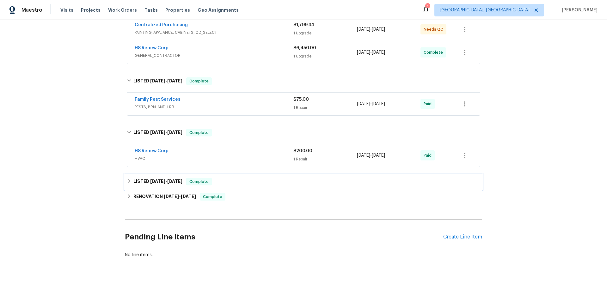
click at [165, 179] on span "6/21/24 - 6/24/24" at bounding box center [166, 181] width 32 height 4
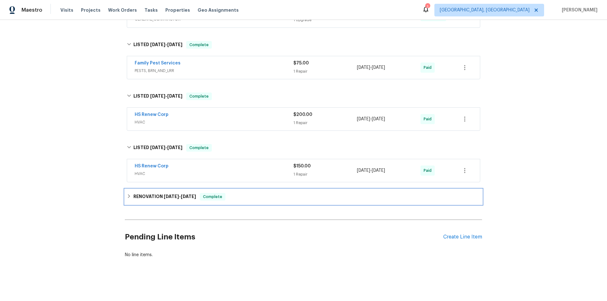
click at [159, 193] on h6 "RENOVATION 5/1/24 - 5/8/24" at bounding box center [164, 197] width 63 height 8
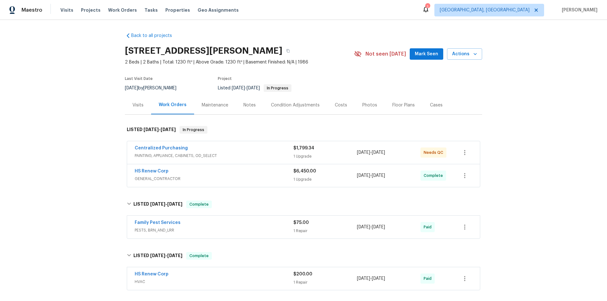
click at [450, 64] on div "7741 Forest Trl Apt 7, Port Richey, FL 34668 2 Beds | 2 Baths | Total: 1230 ft²…" at bounding box center [303, 54] width 357 height 23
click at [468, 79] on section "7741 Forest Trl Apt 7, Port Richey, FL 34668 2 Beds | 2 Baths | Total: 1230 ft²…" at bounding box center [303, 69] width 357 height 53
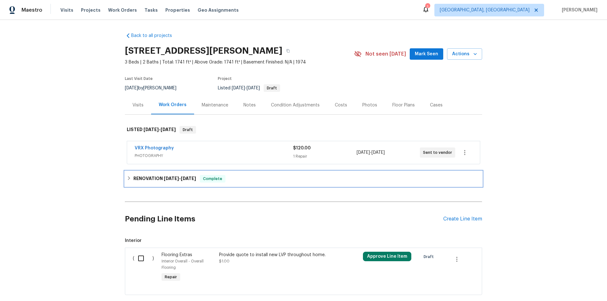
click at [162, 182] on h6 "RENOVATION [DATE] - [DATE]" at bounding box center [164, 179] width 63 height 8
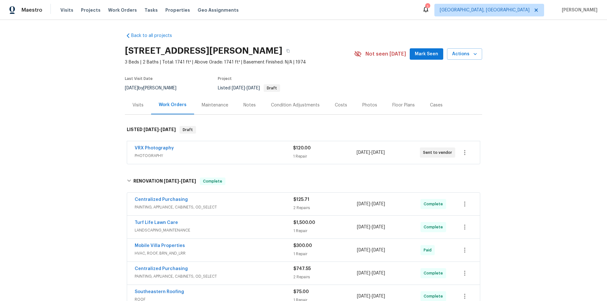
click at [491, 101] on div "Back to all projects [STREET_ADDRESS] 3 Beds | 2 Baths | Total: 1741 ft² | Abov…" at bounding box center [303, 160] width 607 height 281
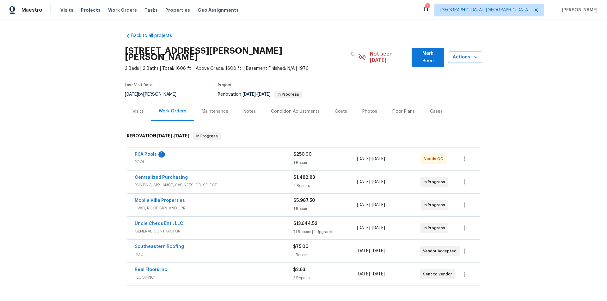
click at [542, 61] on div "Back to all projects 1109 Bryan Rd, Brandon, FL 33511 3 Beds | 2 Baths | Total:…" at bounding box center [303, 160] width 607 height 281
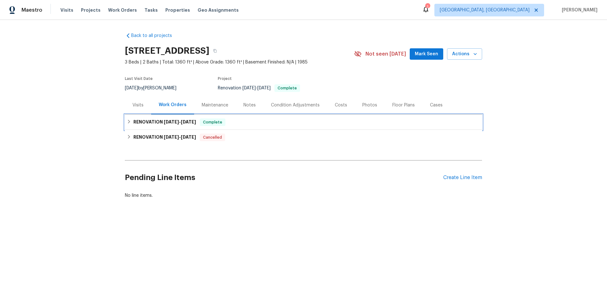
click at [190, 123] on span "[DATE]" at bounding box center [188, 122] width 15 height 4
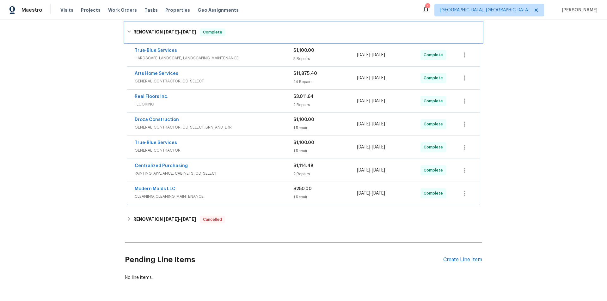
scroll to position [125, 0]
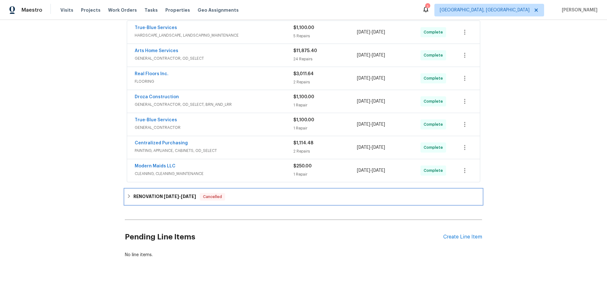
drag, startPoint x: 187, startPoint y: 187, endPoint x: 187, endPoint y: 183, distance: 3.8
click at [187, 189] on div "RENOVATION [DATE] - [DATE] Cancelled" at bounding box center [303, 196] width 357 height 15
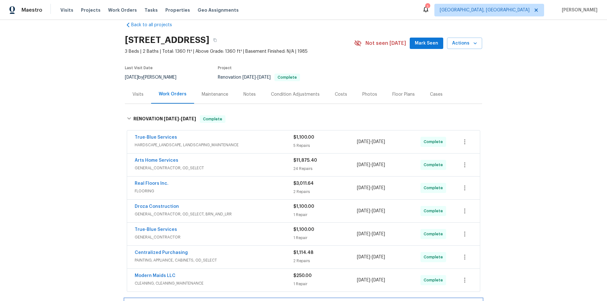
scroll to position [0, 0]
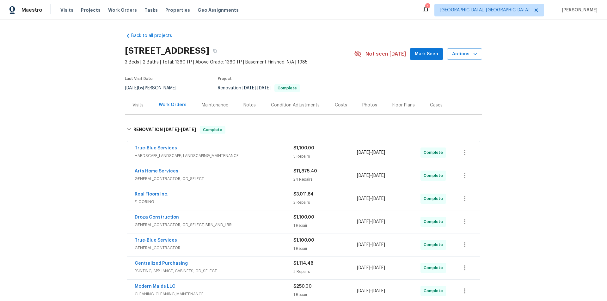
click at [139, 107] on div "Visits" at bounding box center [137, 105] width 11 height 6
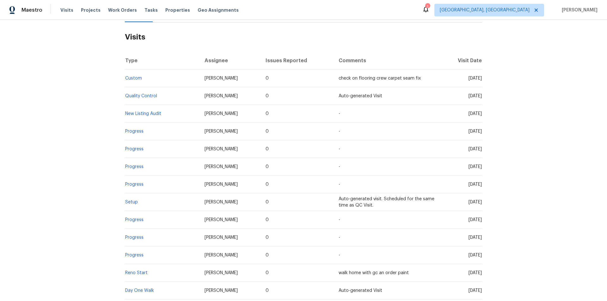
scroll to position [95, 0]
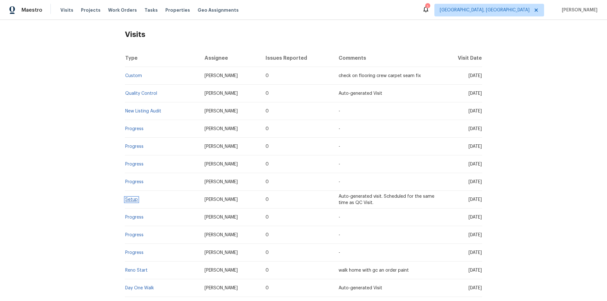
drag, startPoint x: 137, startPoint y: 199, endPoint x: 133, endPoint y: 199, distance: 3.5
click at [133, 199] on link "Setup" at bounding box center [131, 200] width 13 height 4
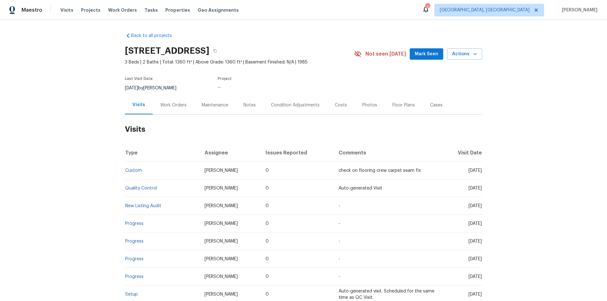
click at [176, 107] on div "Work Orders" at bounding box center [173, 105] width 26 height 6
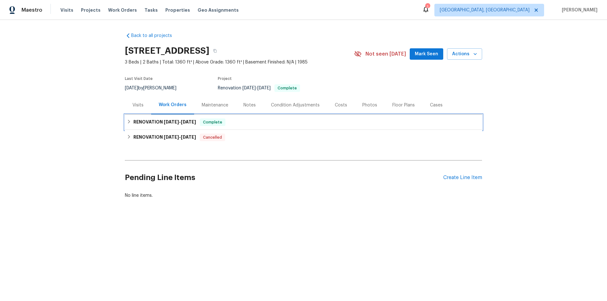
click at [166, 126] on div "RENOVATION [DATE] - [DATE] Complete" at bounding box center [303, 122] width 357 height 15
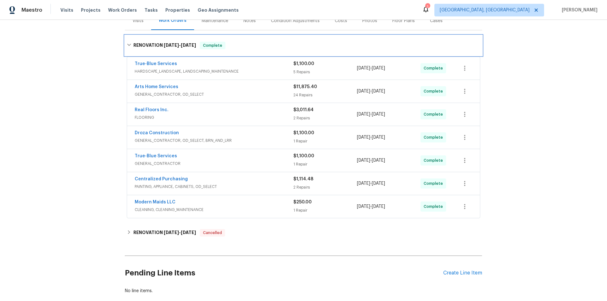
scroll to position [125, 0]
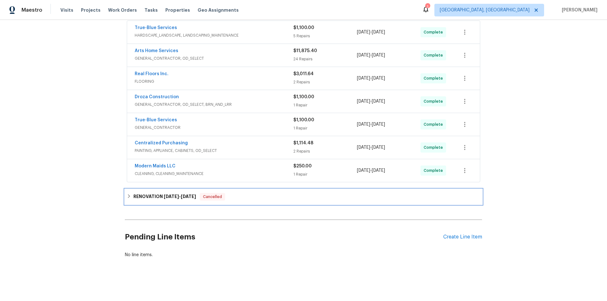
click at [167, 194] on span "[DATE]" at bounding box center [171, 196] width 15 height 4
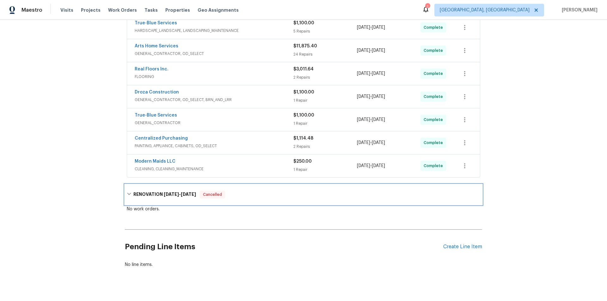
scroll to position [0, 0]
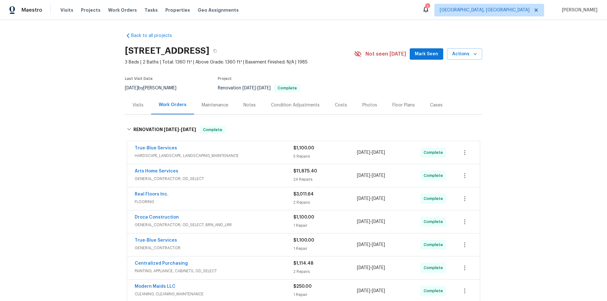
click at [468, 89] on section "[STREET_ADDRESS] 3 Beds | 2 Baths | Total: 1360 ft² | Above Grade: 1360 ft² | B…" at bounding box center [303, 69] width 357 height 53
click at [138, 107] on div "Visits" at bounding box center [137, 105] width 11 height 6
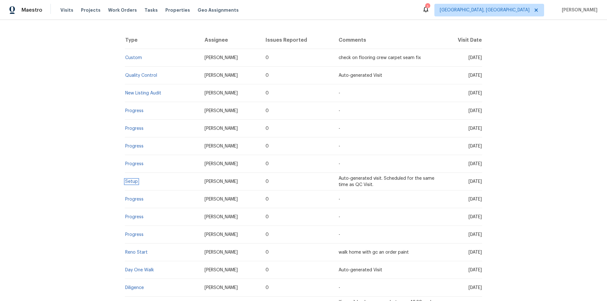
scroll to position [16, 0]
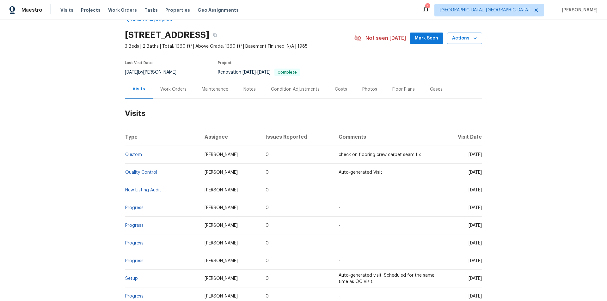
click at [167, 86] on div "Work Orders" at bounding box center [173, 89] width 26 height 6
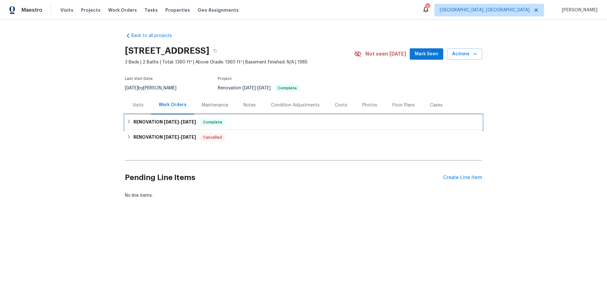
drag, startPoint x: 149, startPoint y: 115, endPoint x: 148, endPoint y: 141, distance: 25.6
click at [149, 115] on div "RENOVATION [DATE] - [DATE] Complete" at bounding box center [303, 122] width 357 height 15
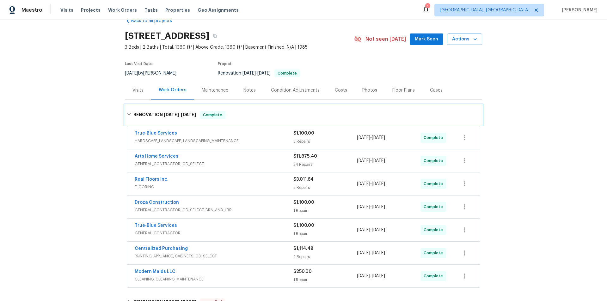
scroll to position [125, 0]
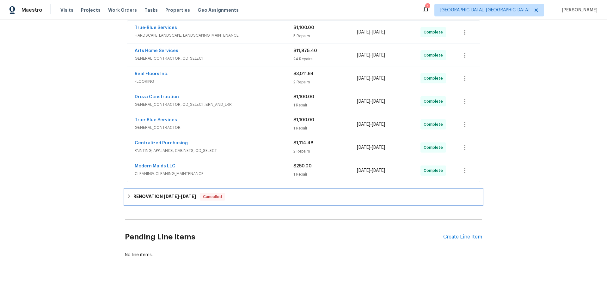
drag, startPoint x: 144, startPoint y: 190, endPoint x: 143, endPoint y: 195, distance: 4.6
click at [144, 193] on h6 "RENOVATION [DATE] - [DATE]" at bounding box center [164, 197] width 63 height 8
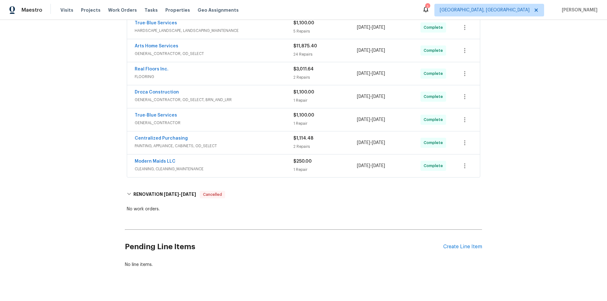
click at [79, 193] on div "Back to all projects [STREET_ADDRESS] 3 Beds | 2 Baths | Total: 1360 ft² | Abov…" at bounding box center [303, 160] width 607 height 281
click at [96, 144] on div "Back to all projects [STREET_ADDRESS] 3 Beds | 2 Baths | Total: 1360 ft² | Abov…" at bounding box center [303, 160] width 607 height 281
click at [84, 141] on div "Back to all projects [STREET_ADDRESS] 3 Beds | 2 Baths | Total: 1360 ft² | Abov…" at bounding box center [303, 160] width 607 height 281
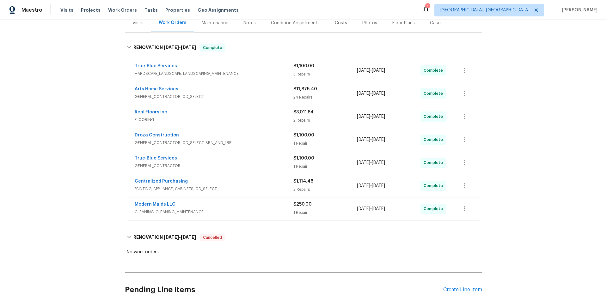
scroll to position [94, 0]
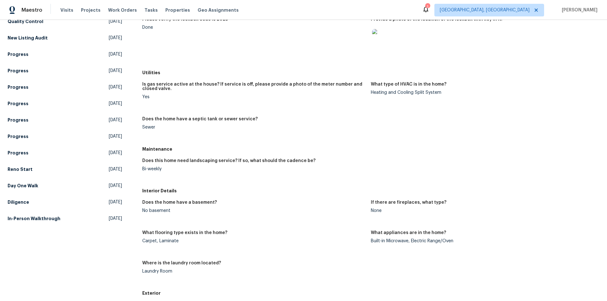
scroll to position [95, 0]
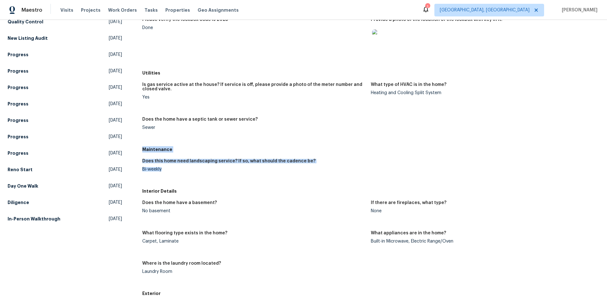
drag, startPoint x: 140, startPoint y: 147, endPoint x: 161, endPoint y: 178, distance: 37.0
